Goal: Ask a question

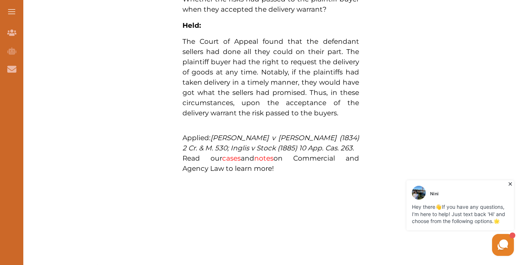
scroll to position [562, 0]
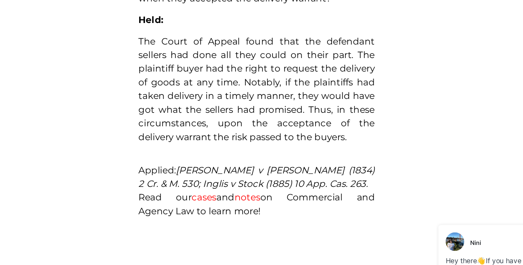
click at [288, 101] on span "The Court of Appeal found that the defendant sellers had done all they could on…" at bounding box center [271, 79] width 177 height 80
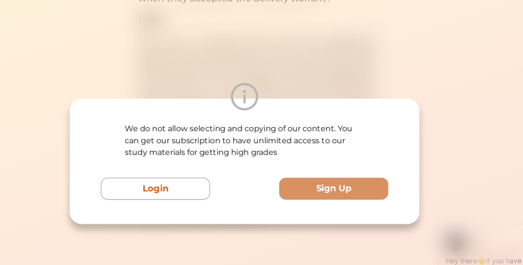
click at [357, 53] on div "We do not allow selecting and copying of our content. You can get our subscript…" at bounding box center [261, 132] width 523 height 265
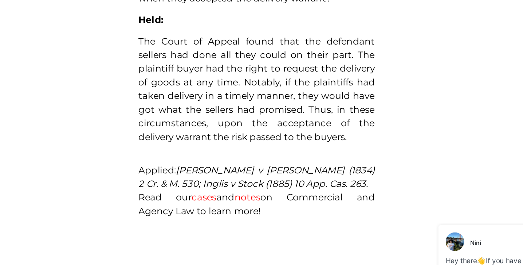
drag, startPoint x: 246, startPoint y: 51, endPoint x: 283, endPoint y: 90, distance: 54.2
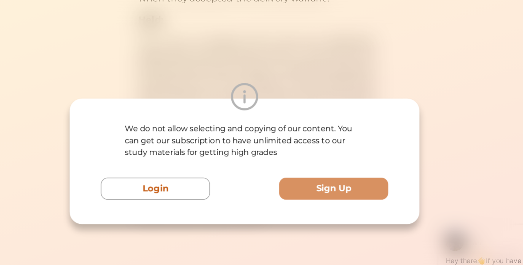
click at [283, 90] on div at bounding box center [262, 84] width 262 height 20
click at [351, 59] on div "We do not allow selecting and copying of our content. You can get our subscript…" at bounding box center [261, 132] width 523 height 265
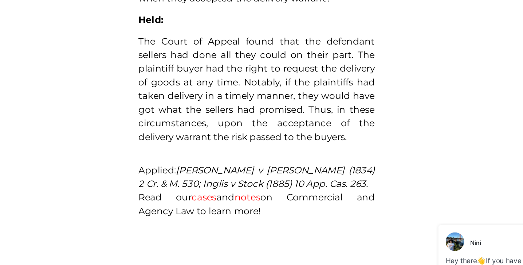
click at [266, 54] on p "The Court of Appeal found that the defendant sellers had done all they could on…" at bounding box center [271, 79] width 177 height 82
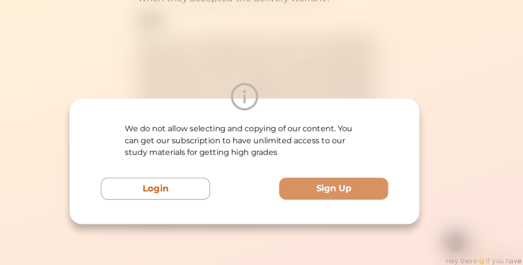
click at [425, 88] on div "We do not allow selecting and copying of our content. You can get our subscript…" at bounding box center [261, 132] width 523 height 265
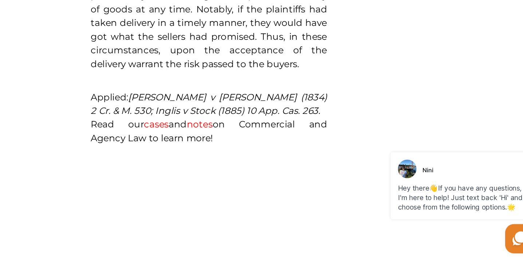
scroll to position [563, 0]
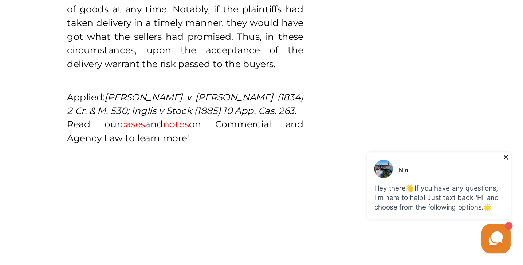
click at [439, 215] on icon at bounding box center [444, 216] width 14 height 14
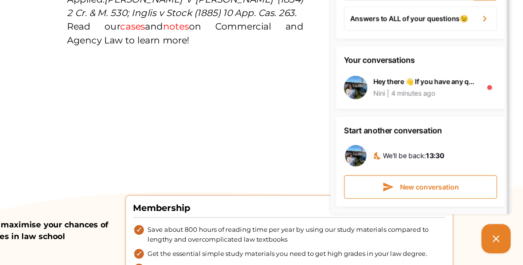
scroll to position [25, 0]
click at [371, 118] on button "New conversation" at bounding box center [387, 117] width 114 height 17
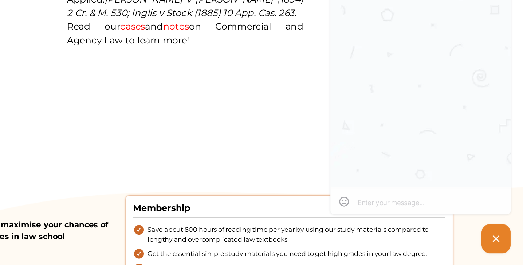
scroll to position [0, 0]
type textarea "h"
type textarea "hi"
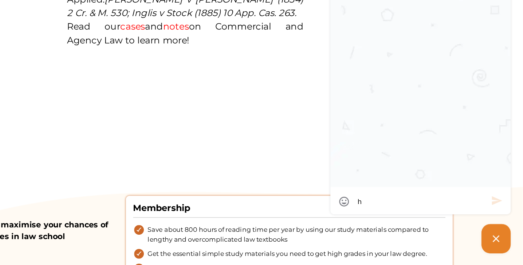
type textarea "hi"
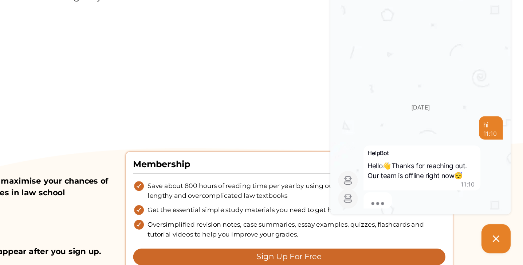
scroll to position [698, 0]
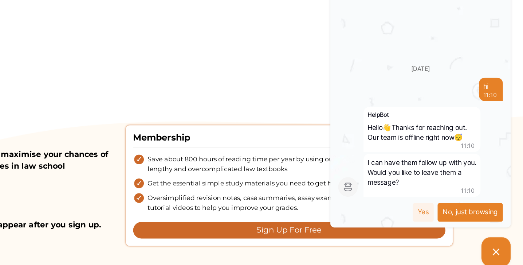
click at [406, 136] on div "No, just browsing" at bounding box center [424, 140] width 49 height 14
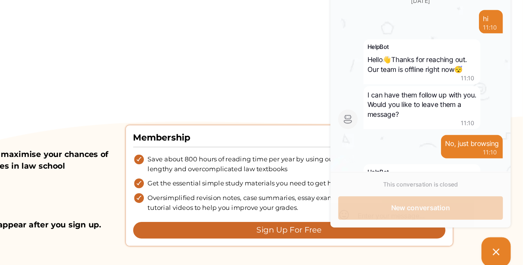
scroll to position [31, 0]
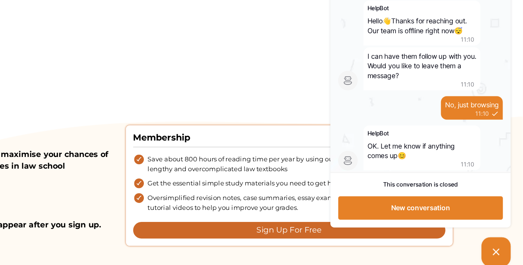
click at [444, 166] on icon at bounding box center [444, 169] width 9 height 9
